Goal: Information Seeking & Learning: Learn about a topic

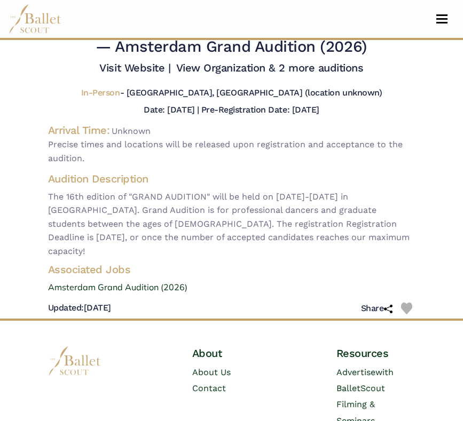
scroll to position [30, 0]
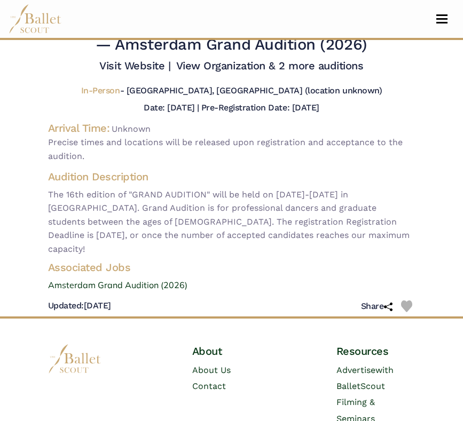
click at [208, 131] on div "Slovakian National Ballet - audition for — Amsterdam Grand Audition (2026) Visi…" at bounding box center [231, 165] width 384 height 302
click at [200, 184] on h4 "Audition Description" at bounding box center [231, 177] width 367 height 14
click at [208, 242] on span "The 16th edition of "GRAND AUDITION" will be held on [DATE]-[DATE] in [GEOGRAPH…" at bounding box center [231, 222] width 367 height 68
click at [141, 279] on link "Amsterdam Grand Audition (2026)" at bounding box center [231, 286] width 384 height 14
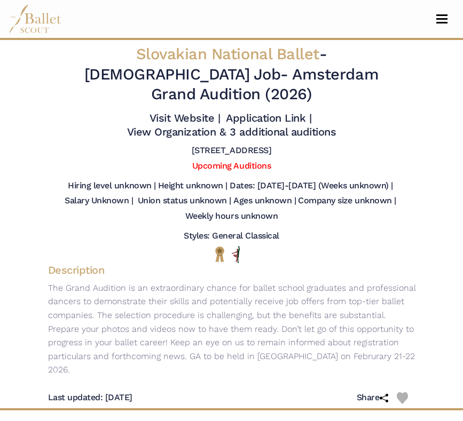
drag, startPoint x: 145, startPoint y: 219, endPoint x: 126, endPoint y: 232, distance: 22.8
click at [126, 232] on div "Slovakian National Ballet - Full Time Job - Amsterdam Grand Audition (2026) Vis…" at bounding box center [231, 224] width 384 height 368
drag, startPoint x: 132, startPoint y: 229, endPoint x: 148, endPoint y: 229, distance: 16.0
click at [148, 246] on div at bounding box center [232, 254] width 350 height 17
drag, startPoint x: 175, startPoint y: 221, endPoint x: 175, endPoint y: 233, distance: 11.8
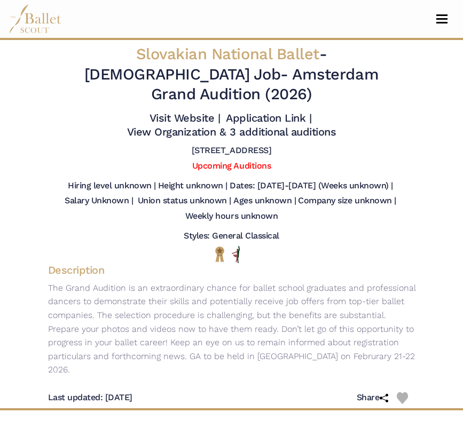
click at [175, 233] on div "Slovakian National Ballet - Full Time Job - Amsterdam Grand Audition (2026) Vis…" at bounding box center [231, 224] width 384 height 368
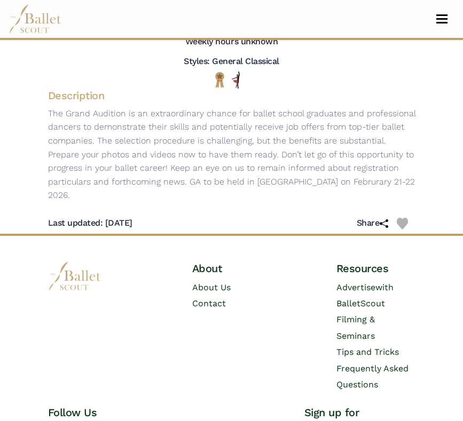
scroll to position [178, 0]
